Goal: Task Accomplishment & Management: Use online tool/utility

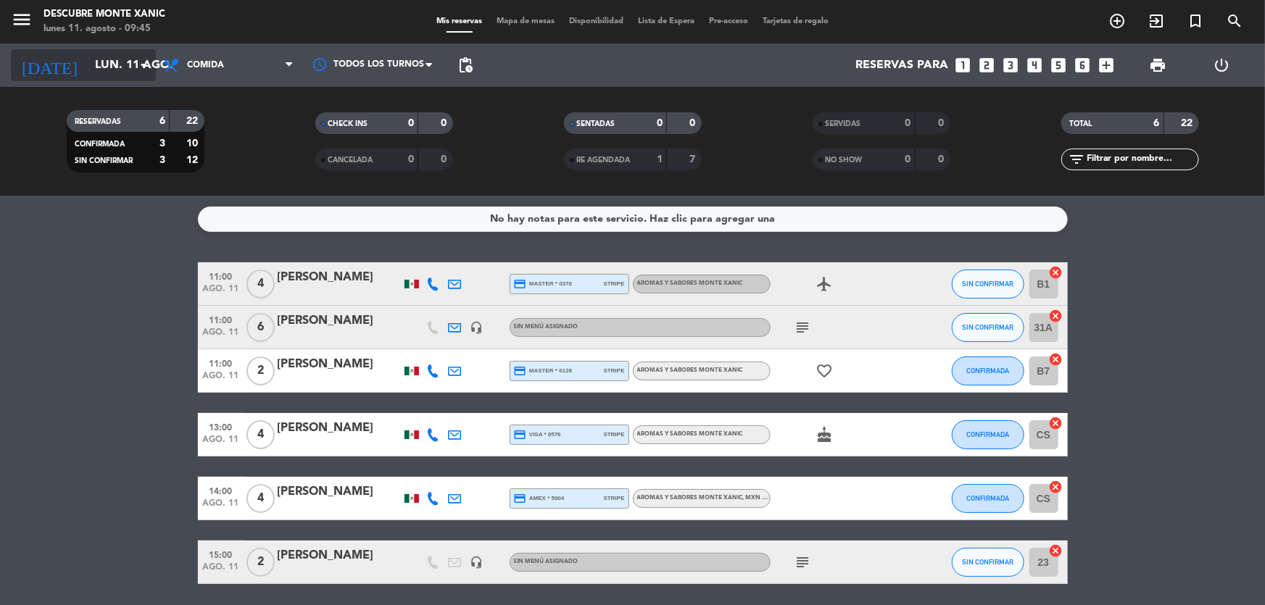
click at [137, 70] on icon "arrow_drop_down" at bounding box center [143, 65] width 17 height 17
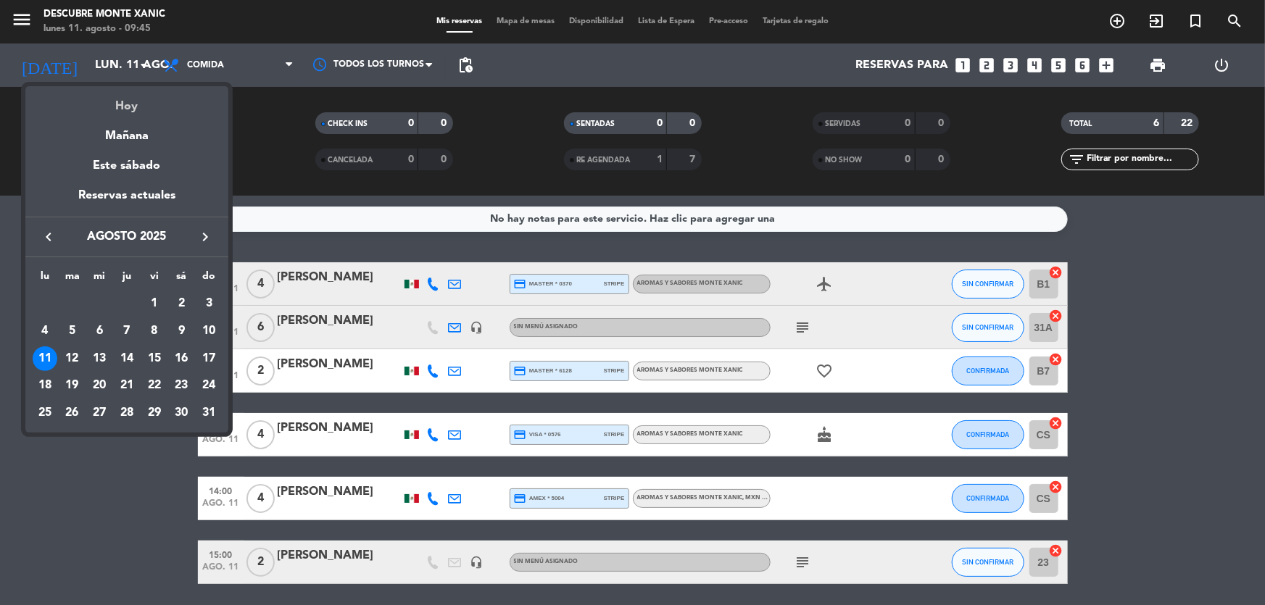
click at [144, 103] on div "Hoy" at bounding box center [126, 101] width 203 height 30
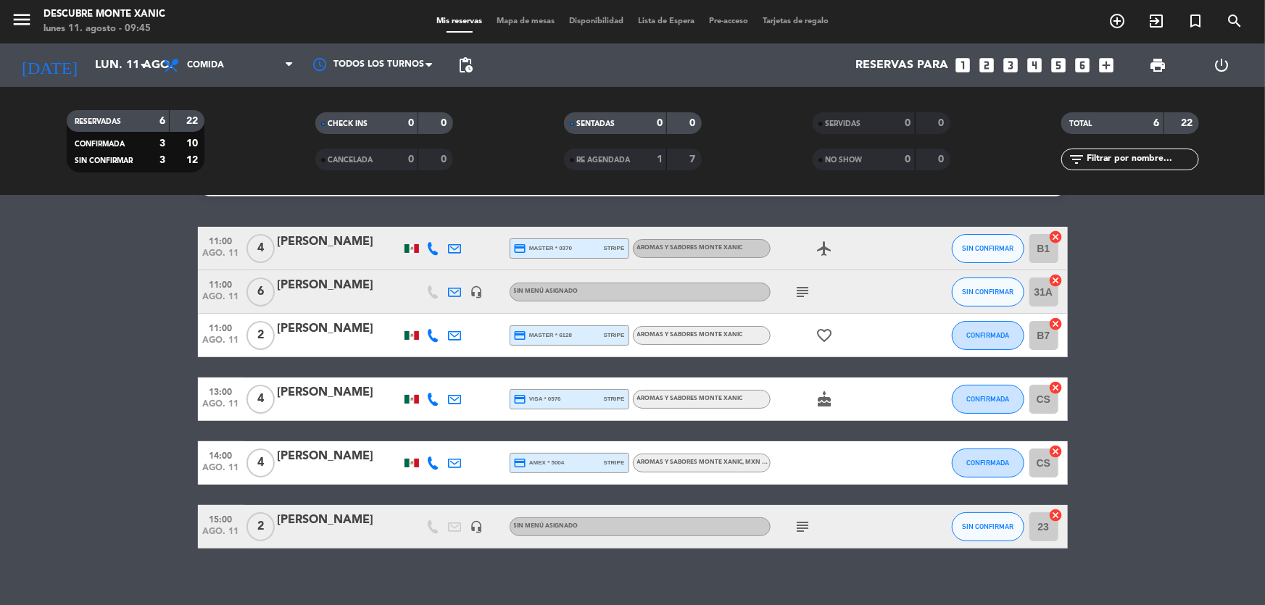
scroll to position [51, 0]
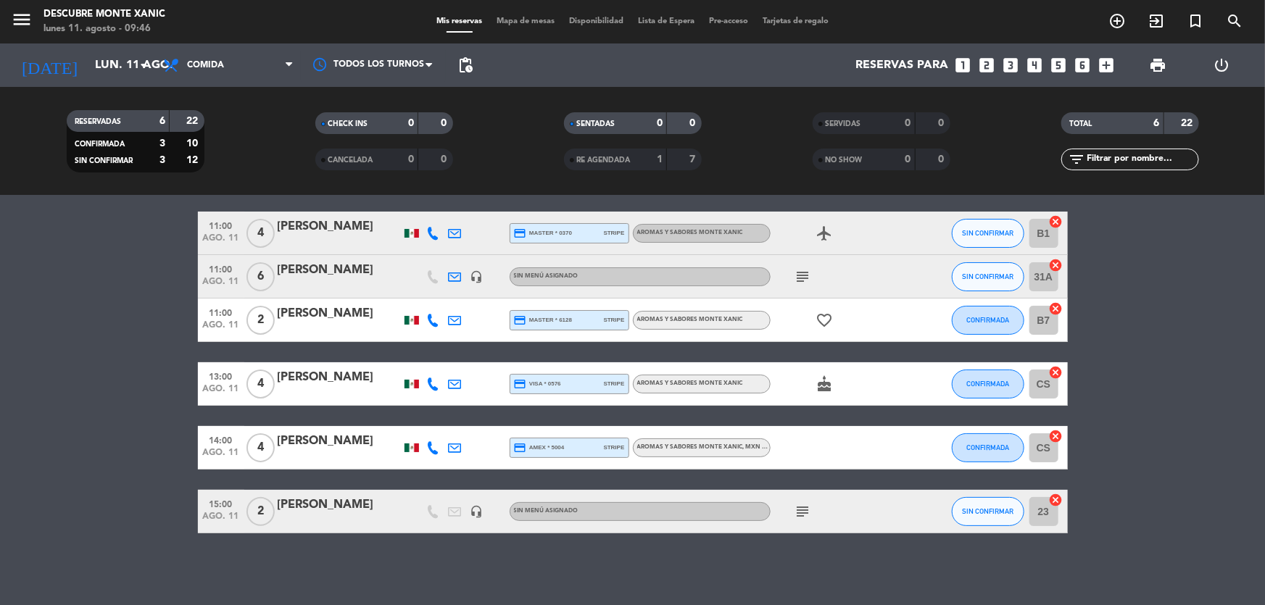
click at [804, 507] on icon "subject" at bounding box center [802, 511] width 17 height 17
click at [481, 515] on icon "headset_mic" at bounding box center [476, 511] width 13 height 13
click at [483, 539] on div "No hay notas para este servicio. Haz clic para agregar una 11:00 [DATE] 4 Desir…" at bounding box center [632, 401] width 1265 height 410
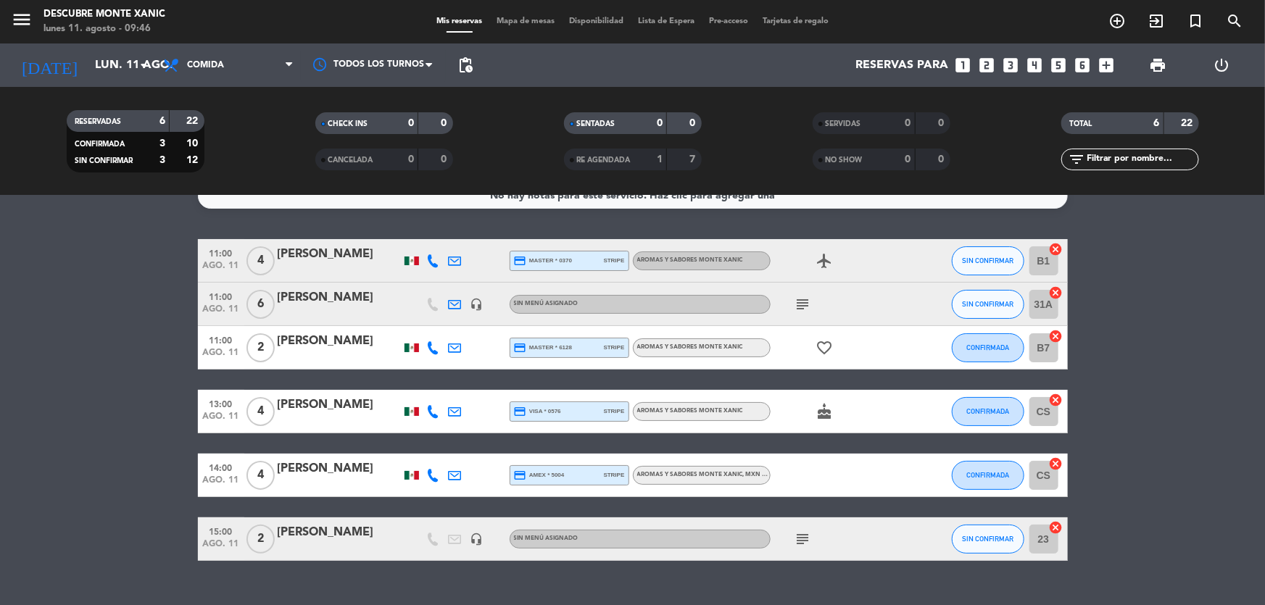
scroll to position [0, 0]
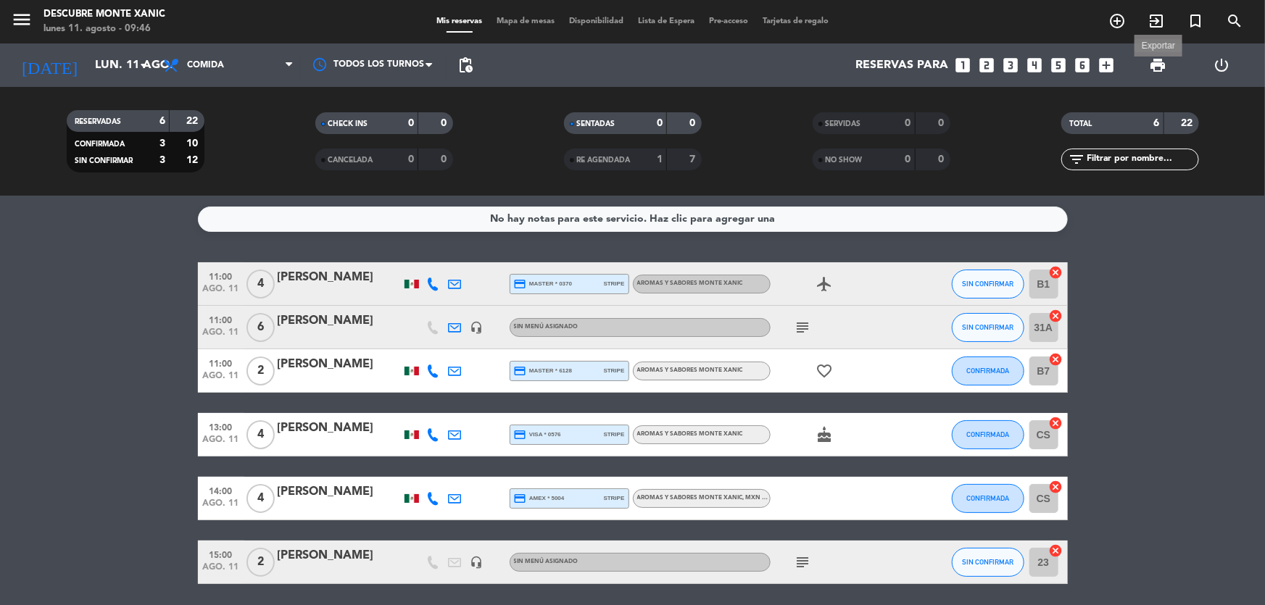
click at [1161, 62] on span "print" at bounding box center [1157, 65] width 17 height 17
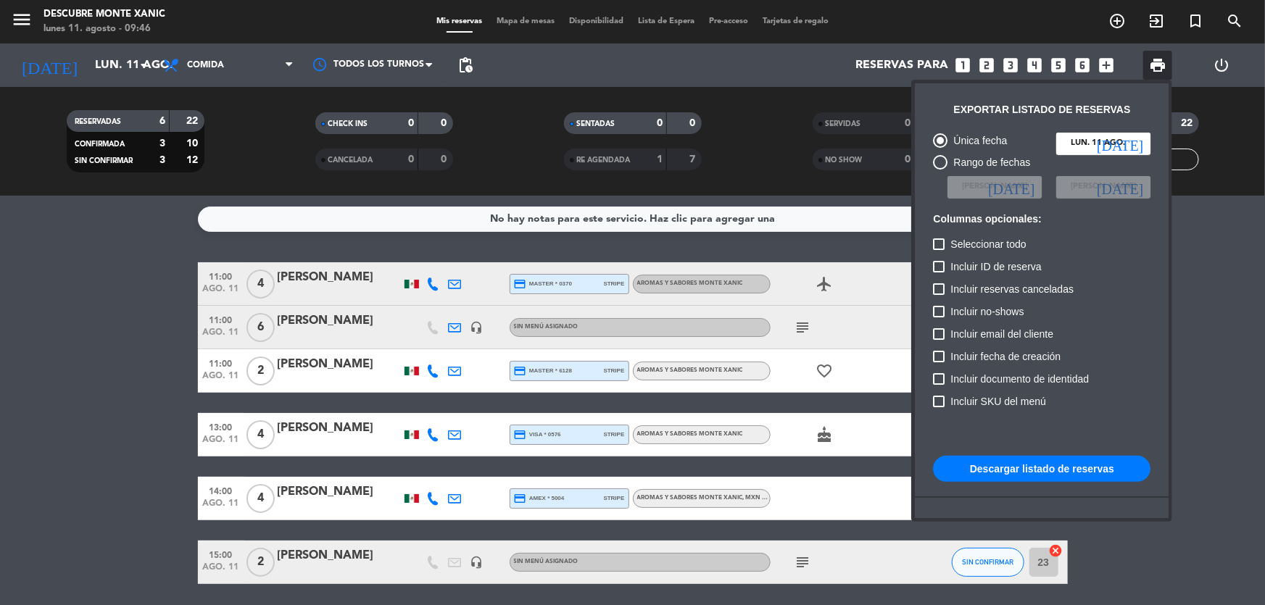
click at [820, 104] on div at bounding box center [632, 302] width 1265 height 605
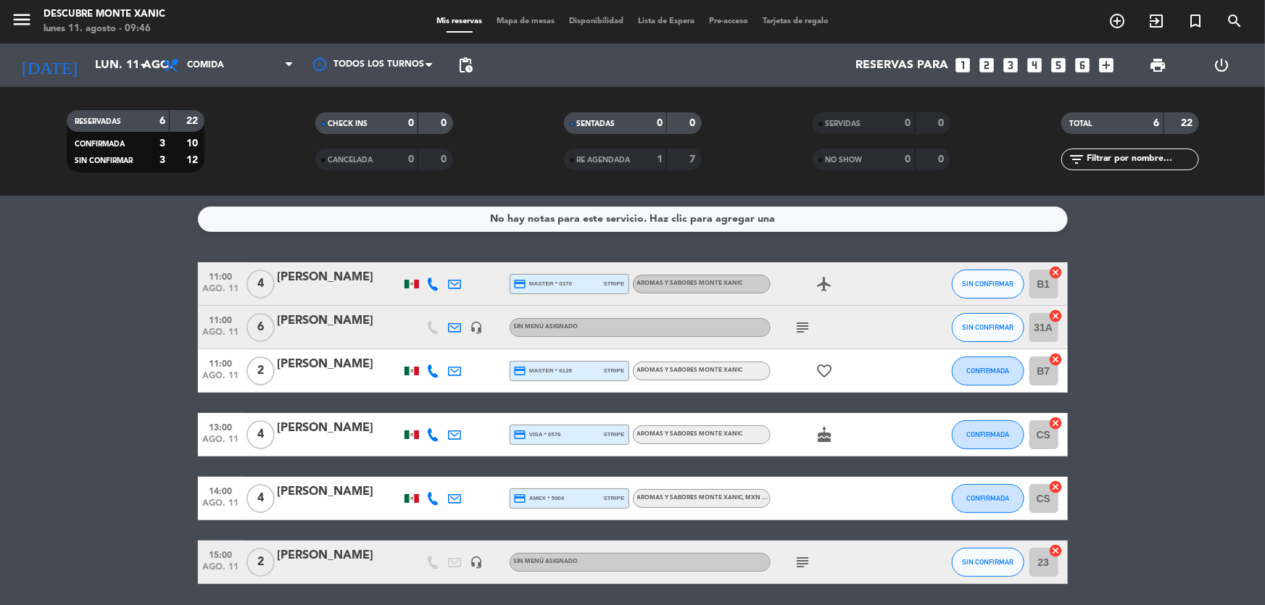
click at [1167, 63] on span "print" at bounding box center [1157, 65] width 29 height 29
click at [1153, 59] on span "print" at bounding box center [1157, 65] width 17 height 17
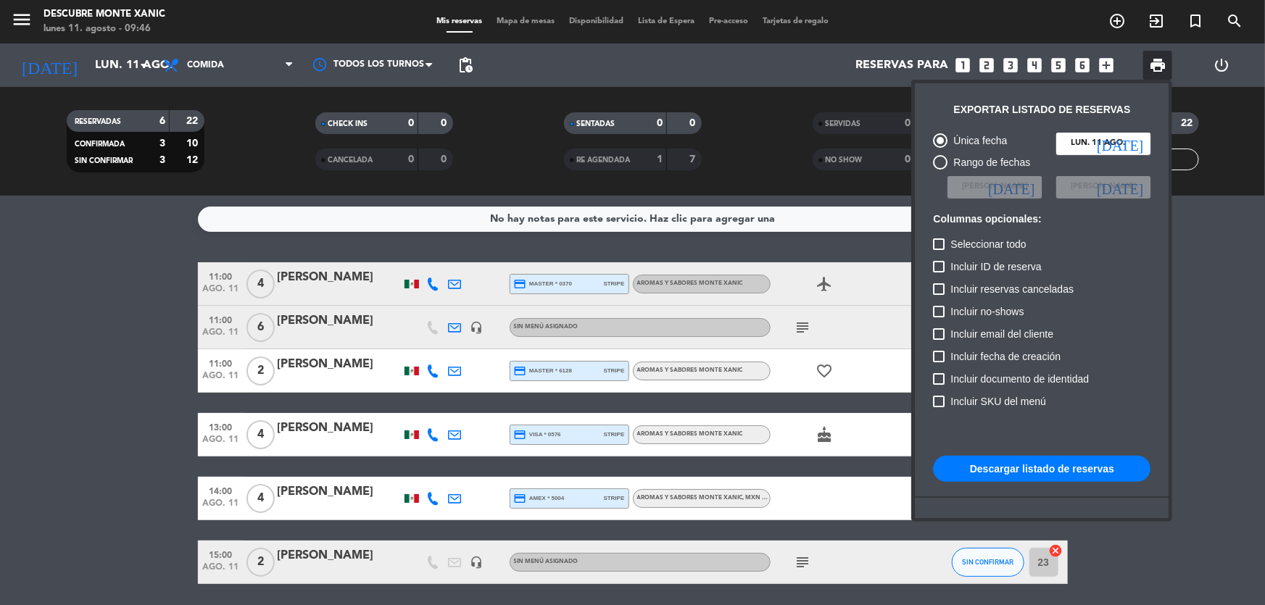
click at [1029, 466] on button "Descargar listado de reservas" at bounding box center [1041, 469] width 217 height 26
